Goal: Task Accomplishment & Management: Use online tool/utility

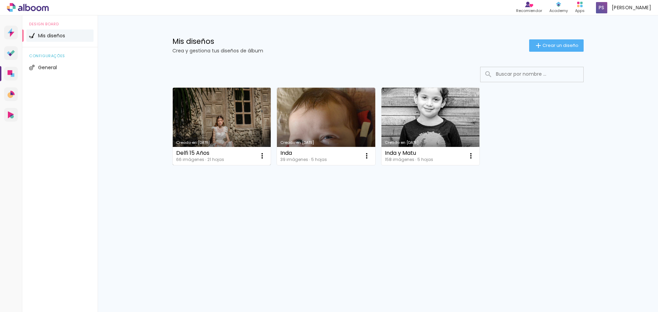
click at [226, 125] on link "Creado en [DATE]" at bounding box center [222, 126] width 98 height 77
click at [231, 115] on link "Creado en [DATE]" at bounding box center [222, 126] width 98 height 77
click at [200, 132] on link "Creado en [DATE]" at bounding box center [222, 126] width 98 height 77
click at [57, 33] on li "Mis diseños" at bounding box center [59, 35] width 67 height 12
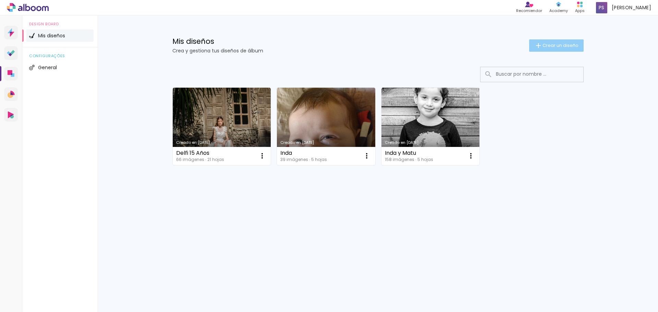
click at [563, 44] on span "Crear un diseño" at bounding box center [561, 45] width 36 height 4
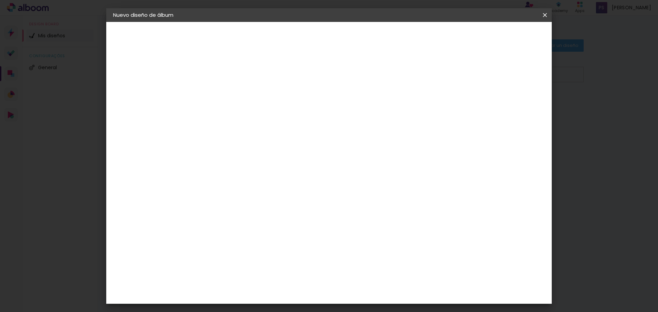
click at [225, 93] on input at bounding box center [225, 92] width 0 height 11
click at [225, 92] on input "Contratapa" at bounding box center [225, 92] width 0 height 11
click at [225, 91] on input "Tapa y Contratapa" at bounding box center [225, 92] width 0 height 11
type input "Tapa y Contratapa Book Delfi"
type paper-input "Tapa y Contratapa Book Delfi"
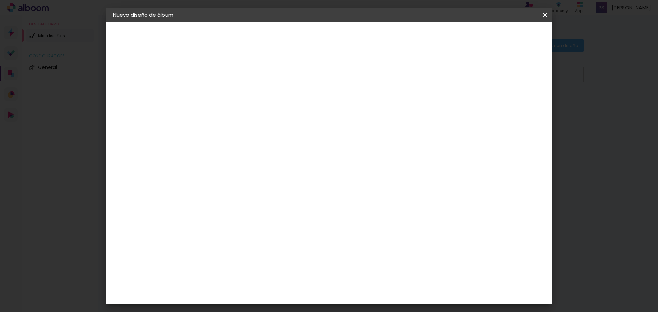
click at [0, 0] on slot "Avanzar" at bounding box center [0, 0] width 0 height 0
click at [242, 127] on input at bounding box center [237, 130] width 59 height 9
type input "Copy Express"
type paper-input "Copy Express"
click at [0, 0] on slot "Tamaño libre" at bounding box center [0, 0] width 0 height 0
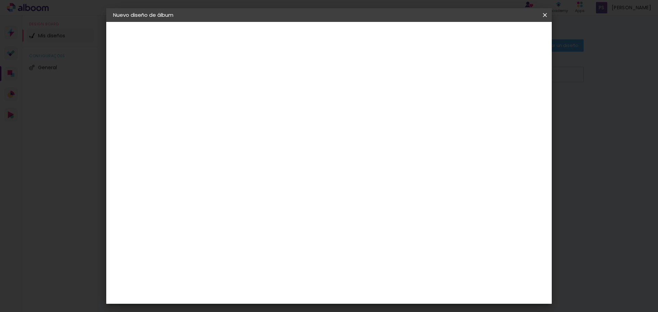
click at [0, 0] on slot "Avanzar" at bounding box center [0, 0] width 0 height 0
click at [212, 130] on input "30" at bounding box center [204, 130] width 18 height 10
type input "3"
type input "21"
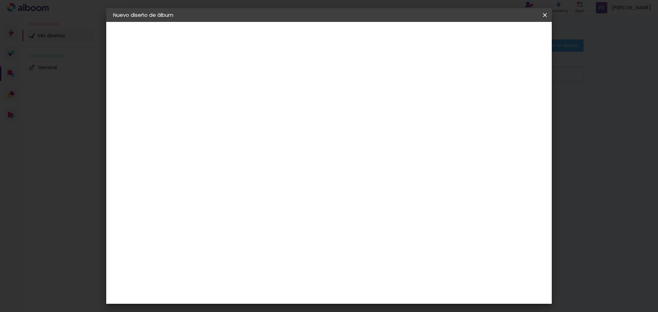
type paper-input "21"
drag, startPoint x: 375, startPoint y: 245, endPoint x: 365, endPoint y: 245, distance: 10.3
click at [365, 245] on input "60" at bounding box center [367, 245] width 18 height 10
type input "61"
type paper-input "61"
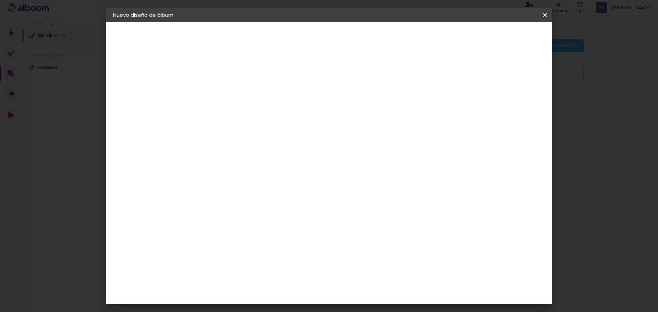
click at [502, 38] on span "Empezar diseño" at bounding box center [483, 36] width 38 height 5
